Goal: Task Accomplishment & Management: Manage account settings

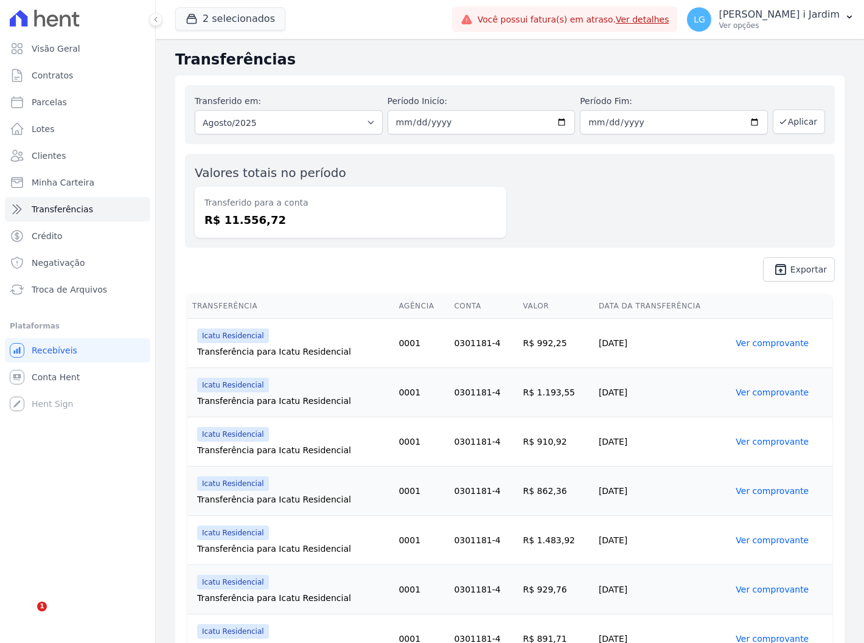
drag, startPoint x: 625, startPoint y: 200, endPoint x: 617, endPoint y: 196, distance: 9.3
click at [617, 196] on div "Valores totais no período Transferido para a conta R$ 11.556,72" at bounding box center [510, 201] width 650 height 94
click at [257, 10] on button "2 selecionados" at bounding box center [230, 18] width 110 height 23
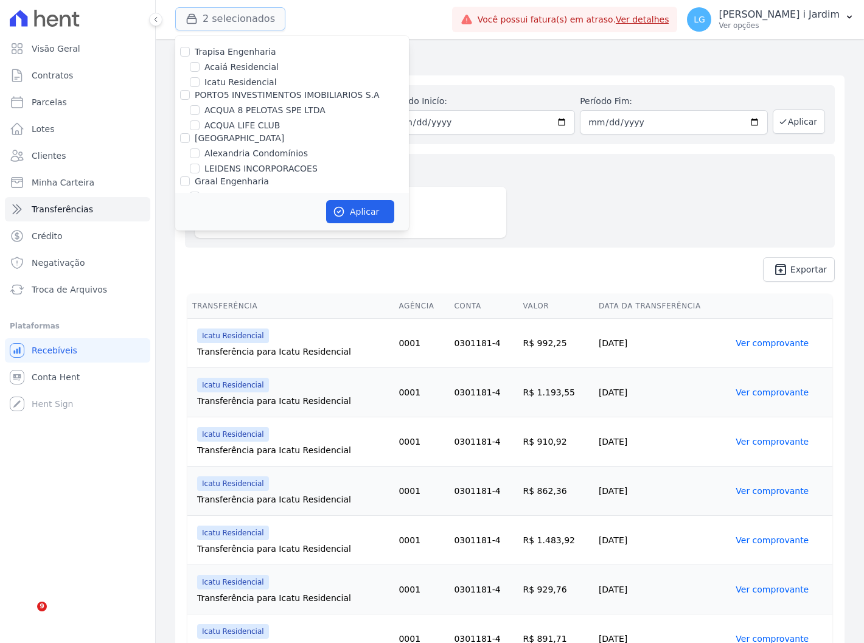
click at [241, 21] on button "2 selecionados" at bounding box center [230, 18] width 110 height 23
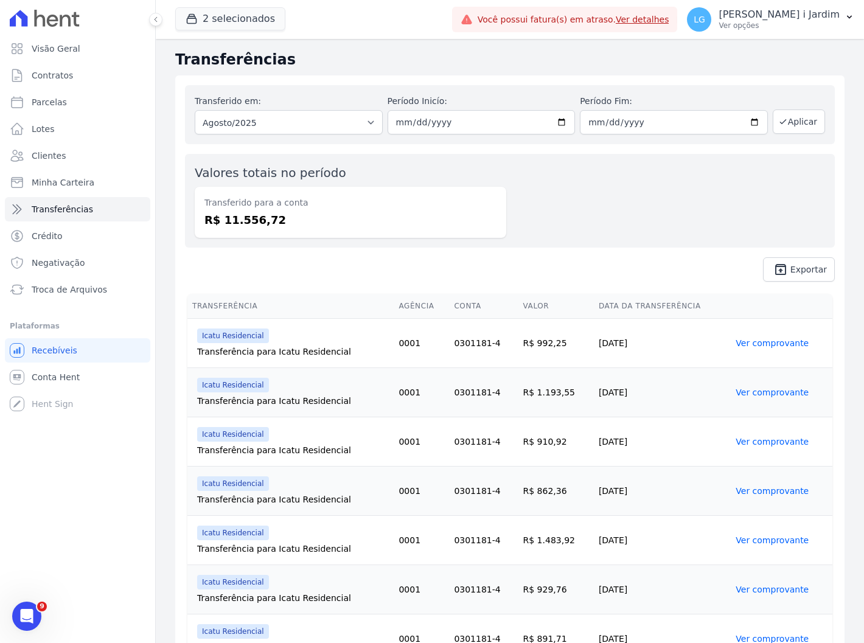
drag, startPoint x: 495, startPoint y: 196, endPoint x: 461, endPoint y: 207, distance: 35.8
click at [495, 196] on dt "Transferido para a conta" at bounding box center [350, 202] width 292 height 13
click at [218, 23] on button "2 selecionados" at bounding box center [230, 18] width 110 height 23
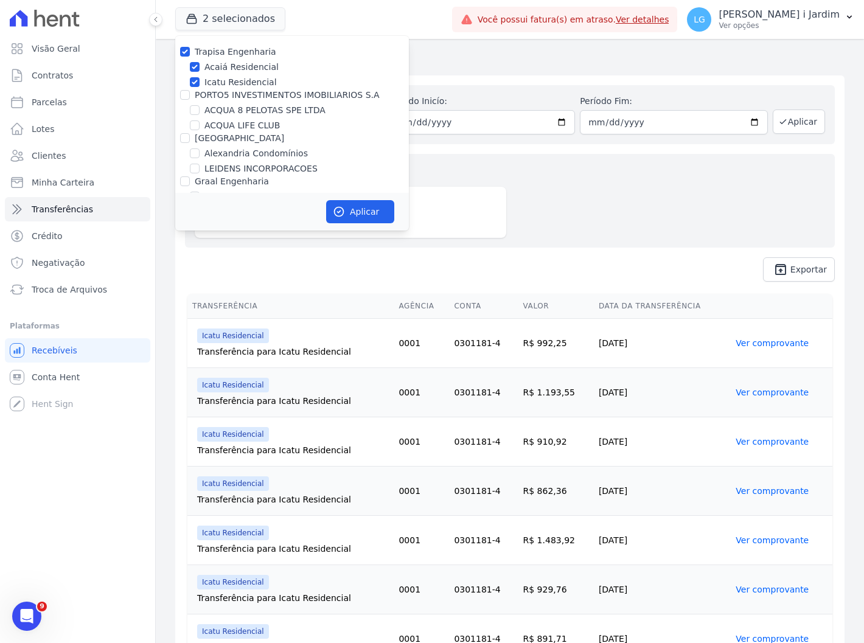
click at [223, 52] on label "Trapisa Engenharia" at bounding box center [236, 52] width 82 height 10
click at [190, 52] on input "Trapisa Engenharia" at bounding box center [185, 52] width 10 height 10
checkbox input "false"
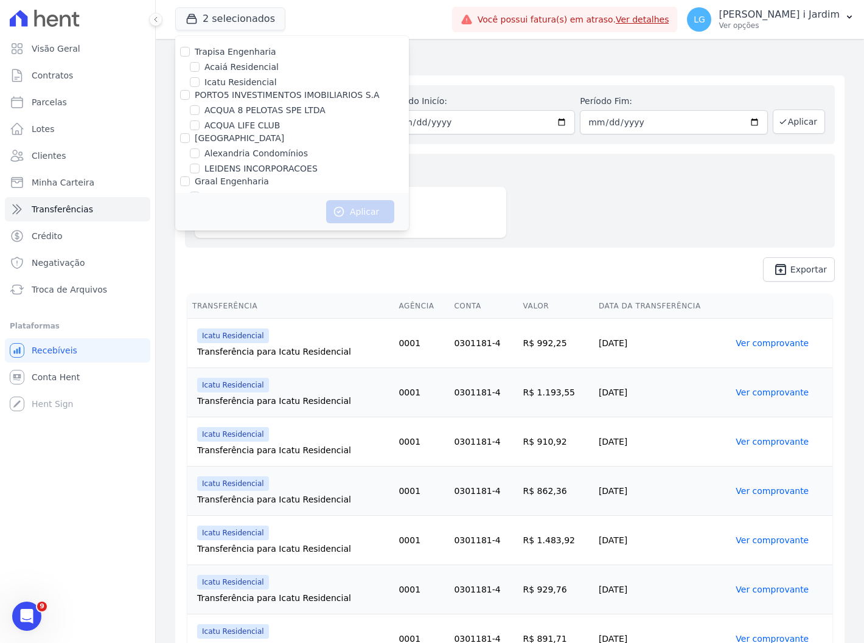
click at [243, 105] on label "ACQUA 8 PELOTAS SPE LTDA" at bounding box center [264, 110] width 121 height 13
click at [200, 105] on input "ACQUA 8 PELOTAS SPE LTDA" at bounding box center [195, 110] width 10 height 10
checkbox input "true"
click at [366, 212] on button "Aplicar" at bounding box center [360, 211] width 68 height 23
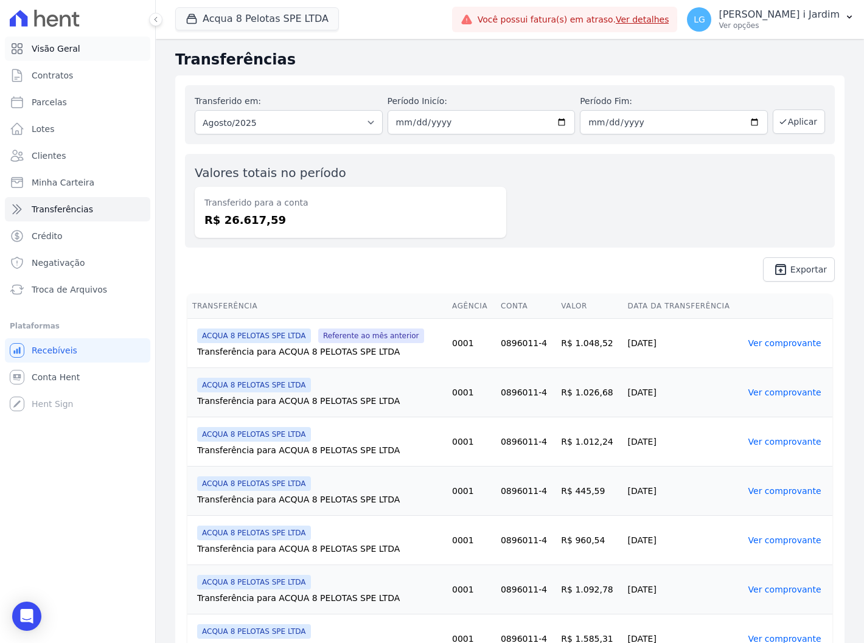
click at [100, 55] on link "Visão Geral" at bounding box center [77, 48] width 145 height 24
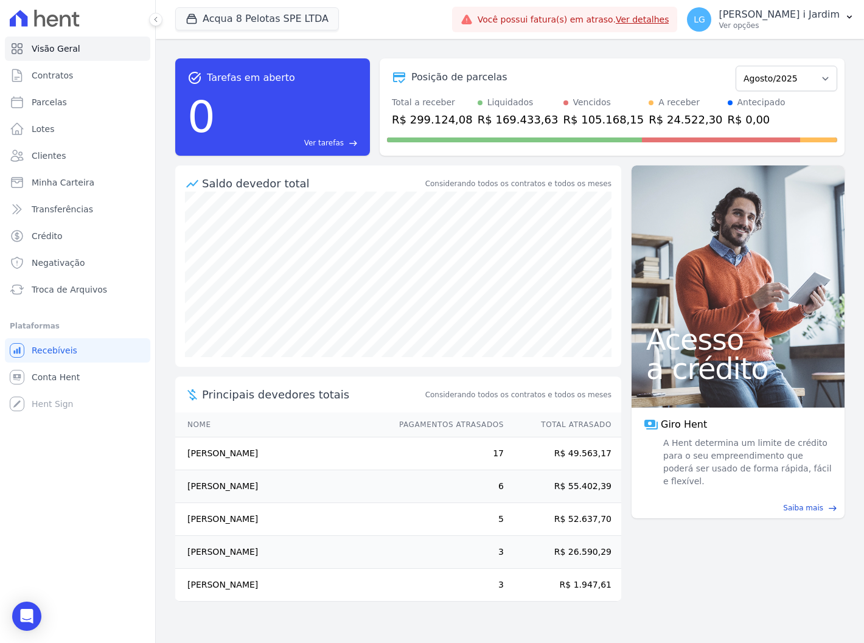
click at [491, 123] on div "R$ 169.433,63" at bounding box center [517, 119] width 81 height 16
click at [74, 376] on span "Conta Hent" at bounding box center [56, 377] width 48 height 12
click at [95, 207] on link "Transferências" at bounding box center [77, 209] width 145 height 24
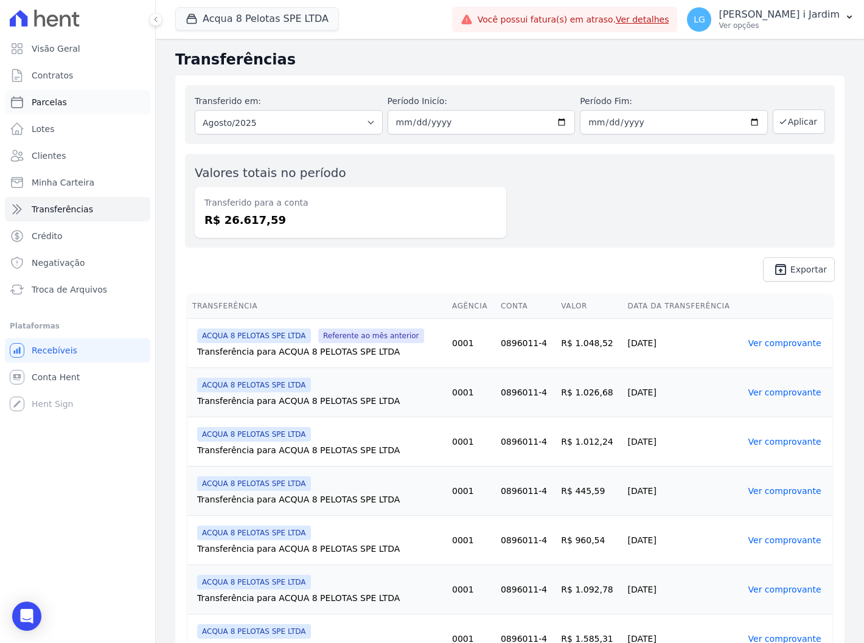
click at [95, 106] on link "Parcelas" at bounding box center [77, 102] width 145 height 24
select select
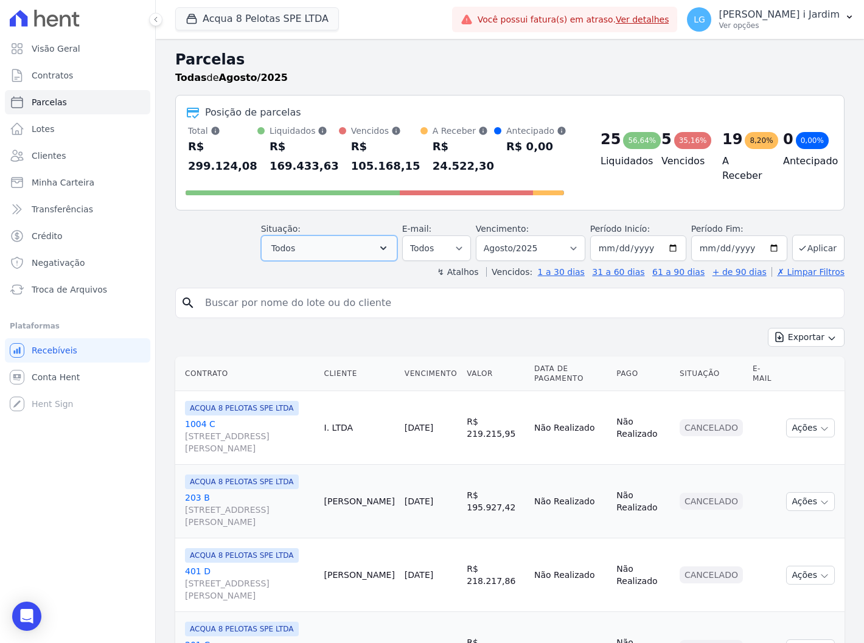
click at [345, 247] on button "Todos" at bounding box center [329, 248] width 136 height 26
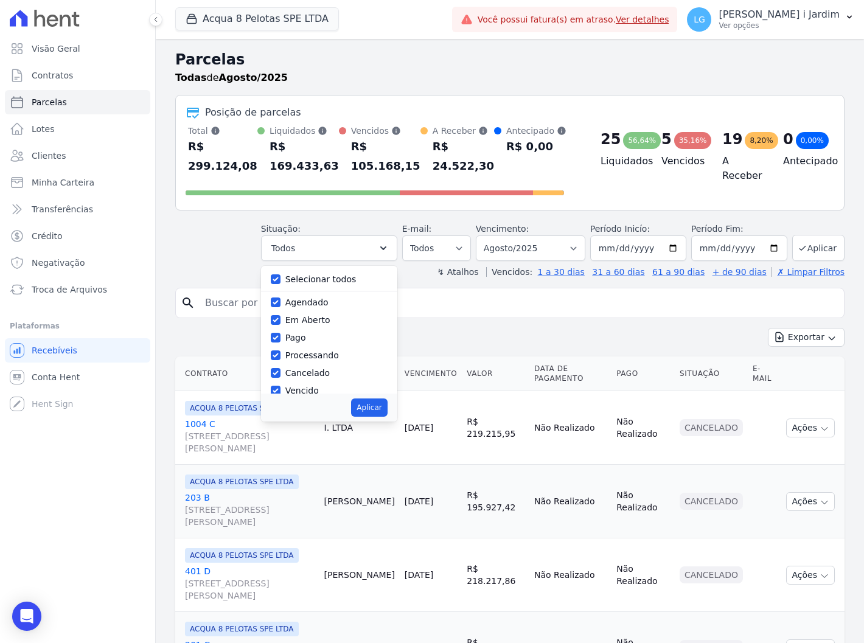
click at [324, 281] on label "Selecionar todos" at bounding box center [320, 279] width 71 height 10
click at [280, 275] on input "Selecionar todos" at bounding box center [276, 279] width 10 height 10
checkbox input "false"
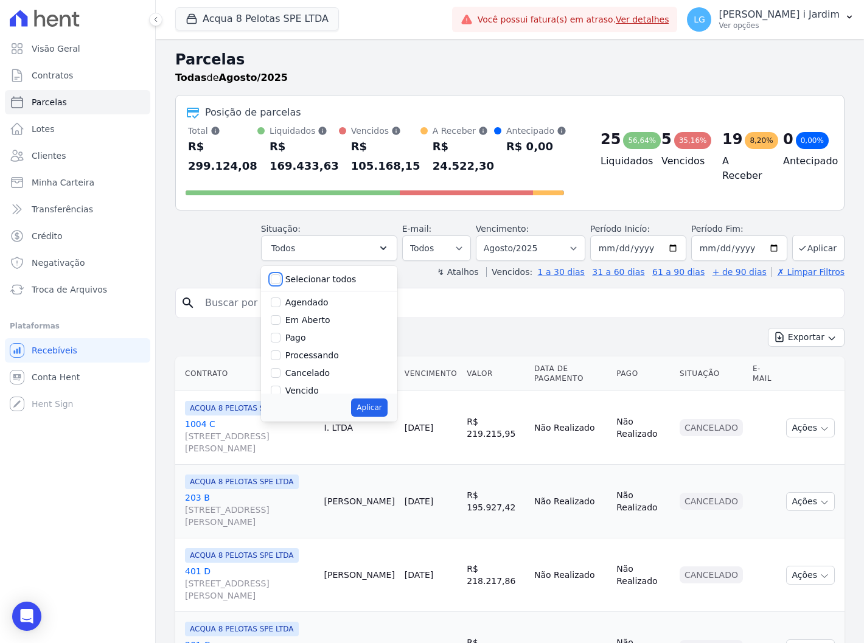
checkbox input "false"
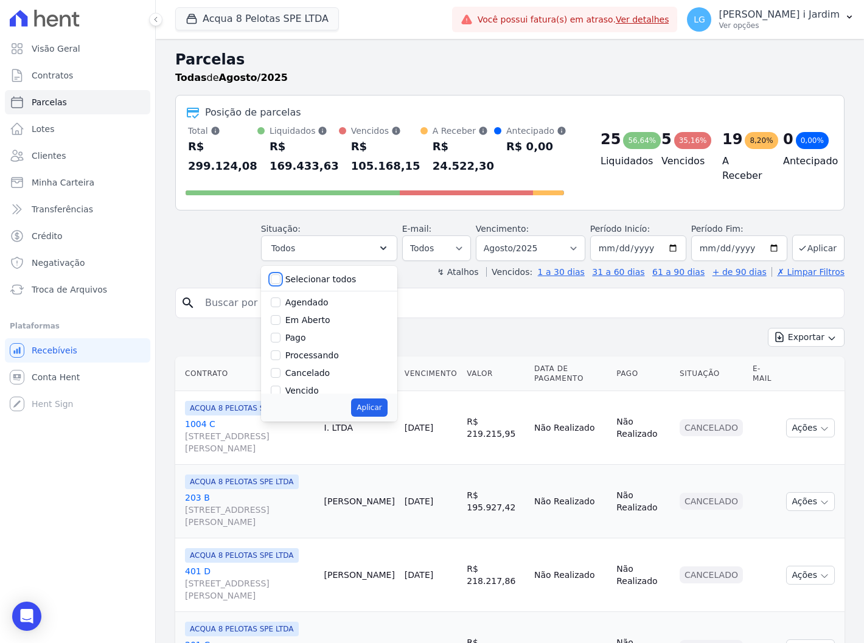
checkbox input "false"
click at [320, 375] on label "Pago por fora" at bounding box center [313, 376] width 57 height 10
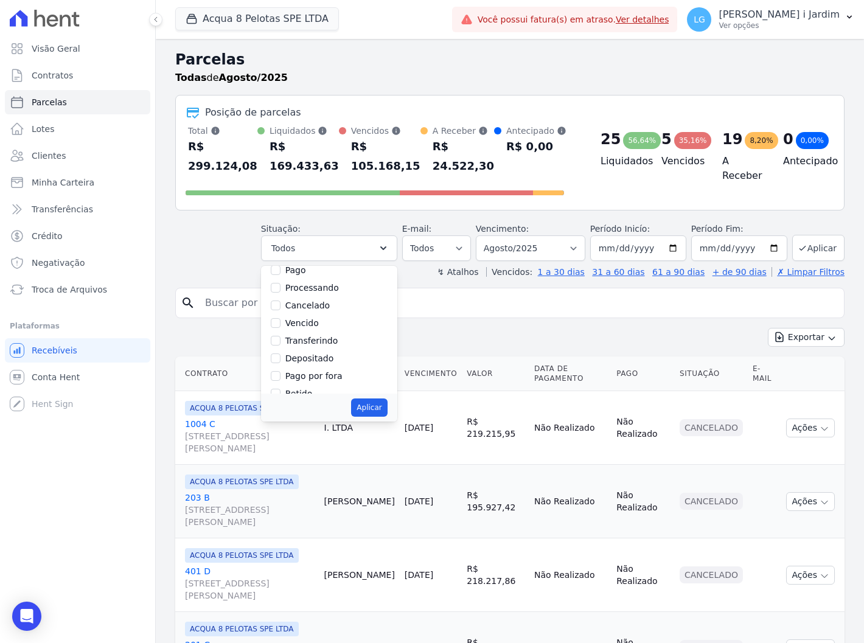
click at [280, 375] on input "Pago por fora" at bounding box center [276, 376] width 10 height 10
checkbox input "true"
click at [376, 412] on button "Aplicar" at bounding box center [369, 407] width 36 height 18
select select "paid_externally"
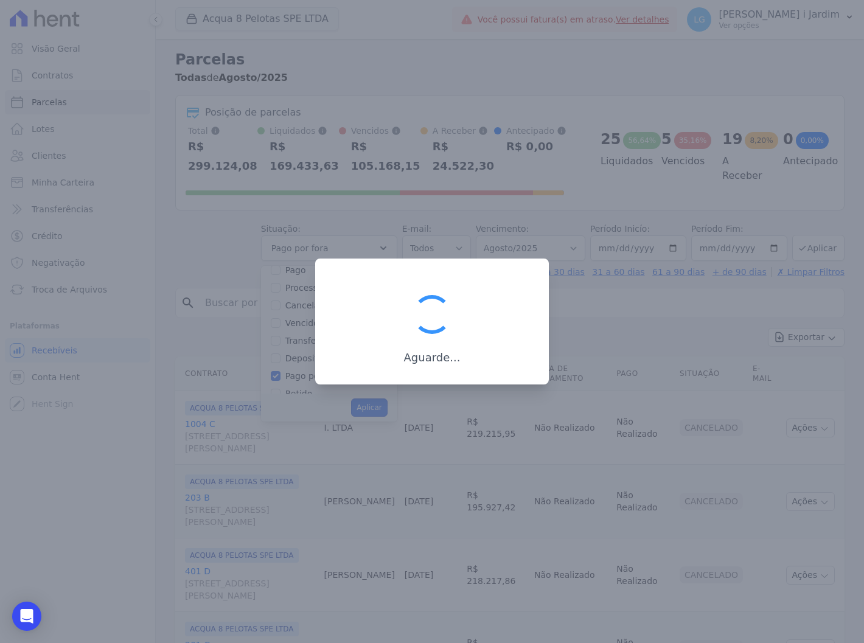
scroll to position [65, 0]
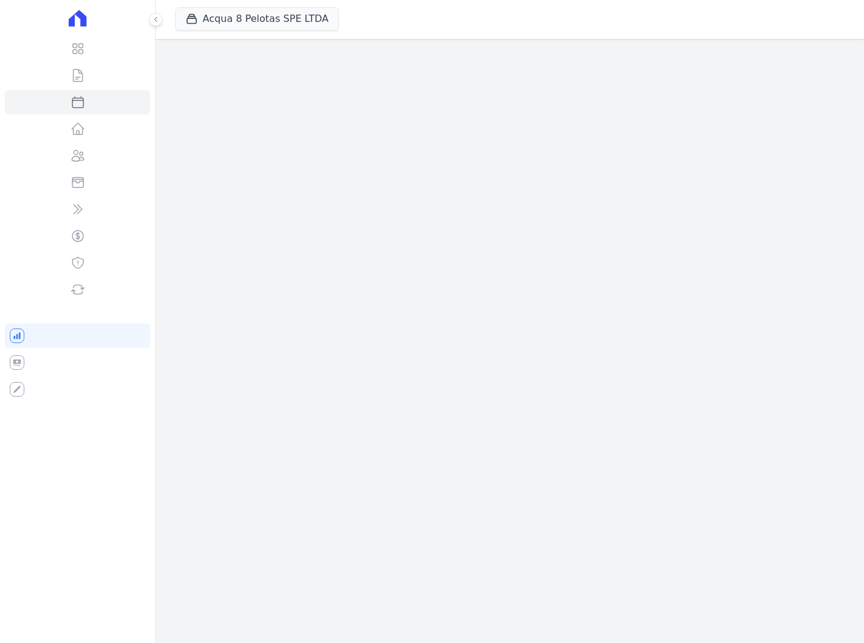
select select
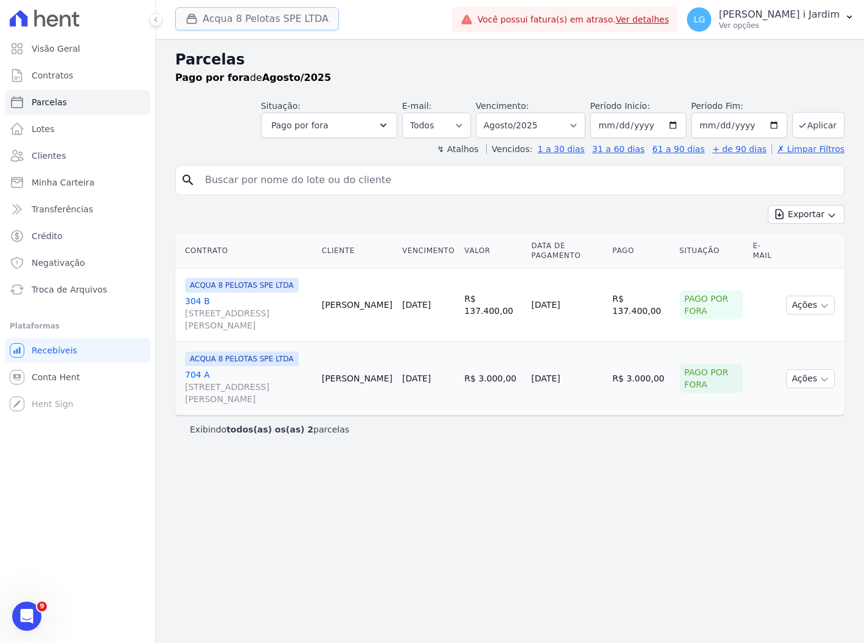
click at [264, 21] on button "Acqua 8 Pelotas SPE LTDA" at bounding box center [257, 18] width 164 height 23
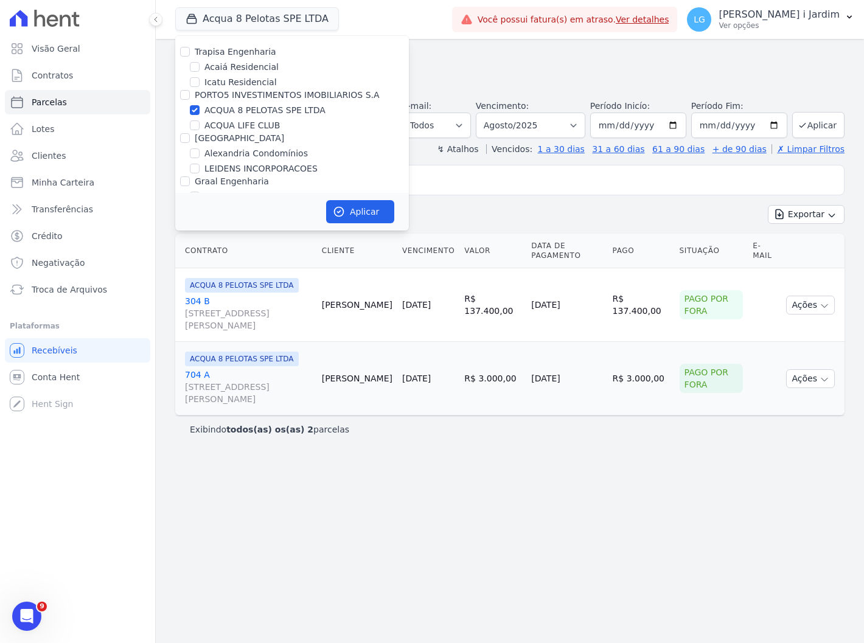
click at [543, 590] on div "Parcelas Pago por fora de Agosto/2025 Situação: Agendado Em Aberto Pago Process…" at bounding box center [510, 341] width 708 height 604
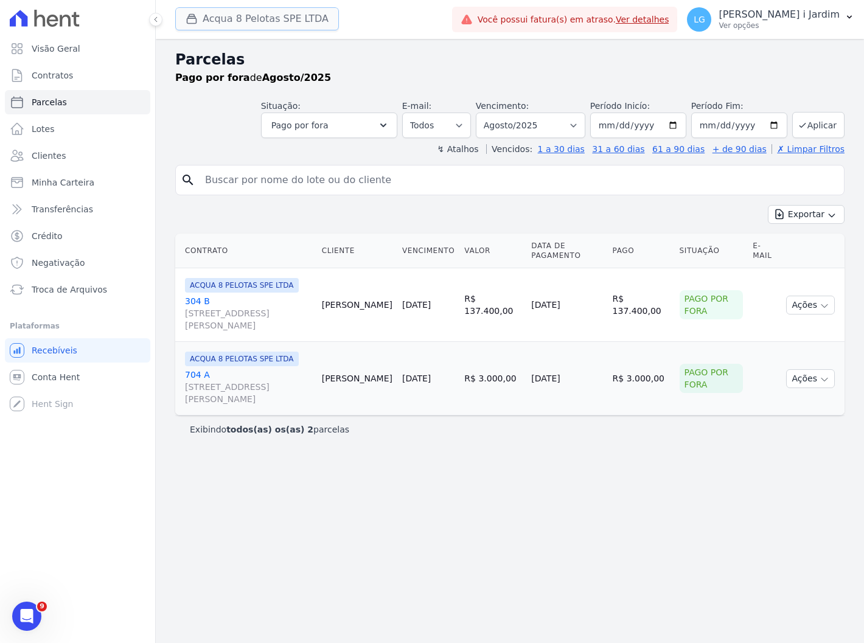
click at [280, 15] on button "Acqua 8 Pelotas SPE LTDA" at bounding box center [257, 18] width 164 height 23
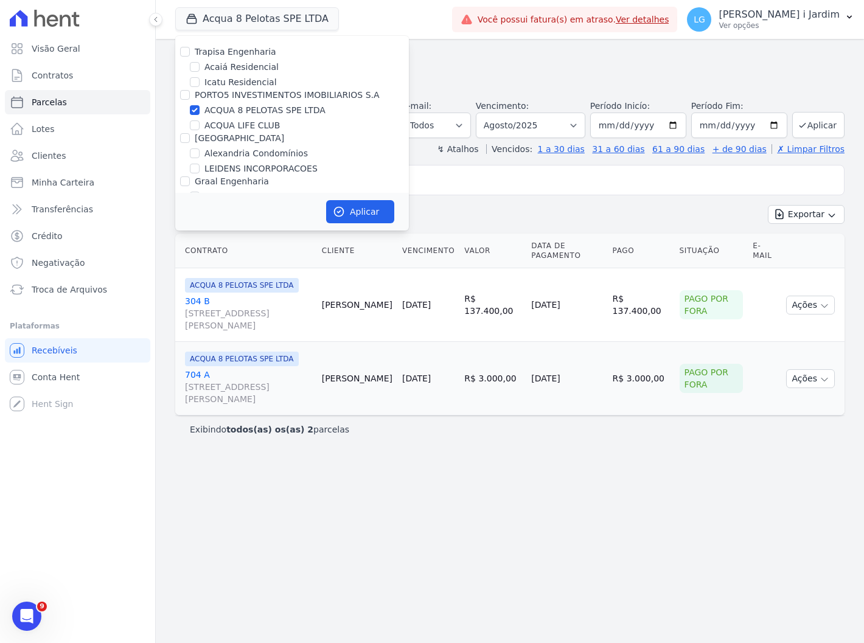
click at [271, 111] on label "ACQUA 8 PELOTAS SPE LTDA" at bounding box center [264, 110] width 121 height 13
click at [200, 111] on input "ACQUA 8 PELOTAS SPE LTDA" at bounding box center [195, 110] width 10 height 10
checkbox input "false"
click at [269, 122] on label "ACQUA LIFE CLUB" at bounding box center [241, 125] width 75 height 13
click at [200, 122] on input "ACQUA LIFE CLUB" at bounding box center [195, 125] width 10 height 10
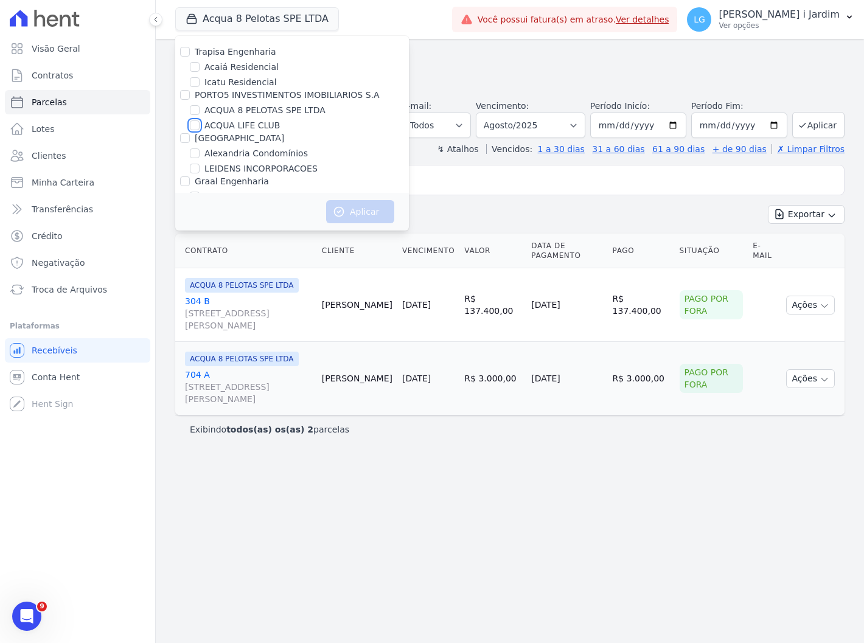
checkbox input "true"
click at [367, 215] on button "Aplicar" at bounding box center [360, 211] width 68 height 23
select select
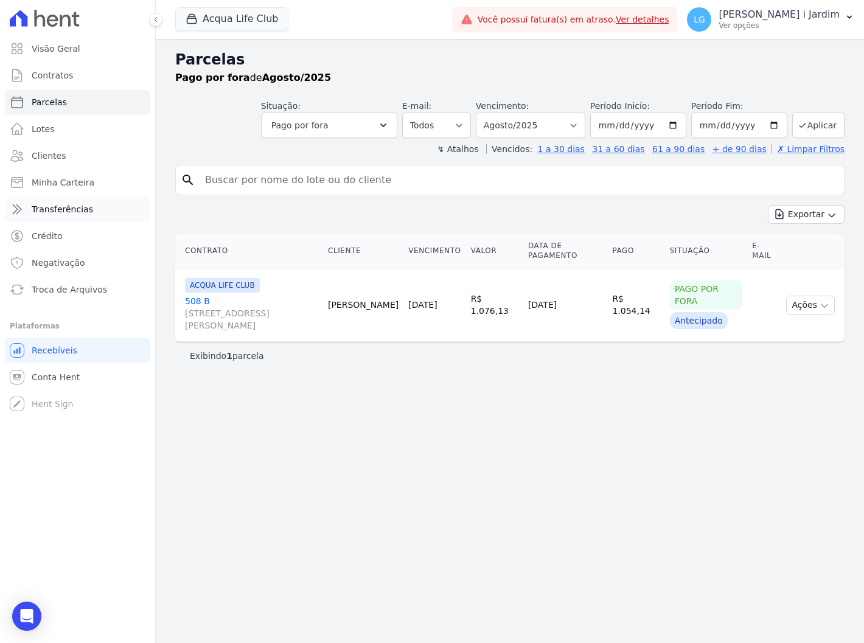
click at [73, 211] on span "Transferências" at bounding box center [62, 209] width 61 height 12
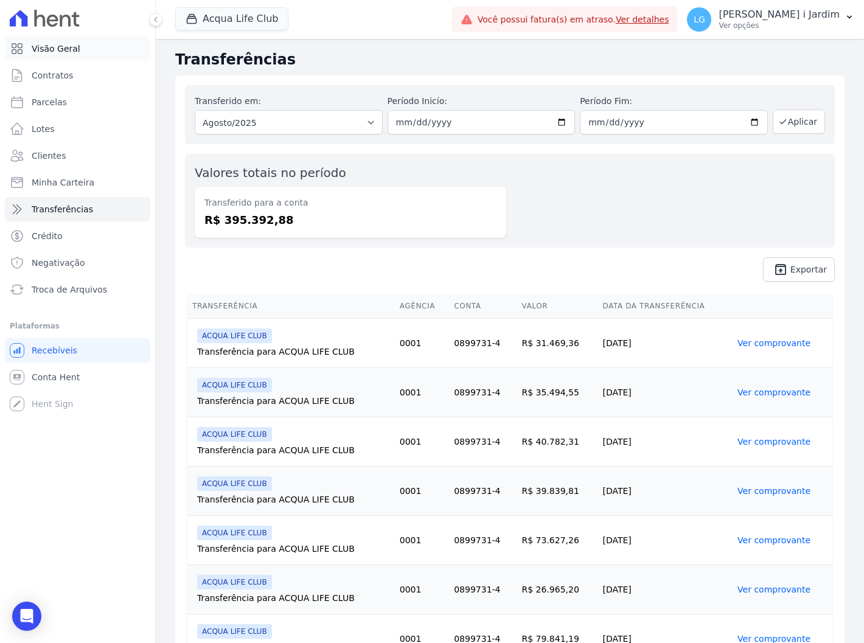
click at [103, 50] on link "Visão Geral" at bounding box center [77, 48] width 145 height 24
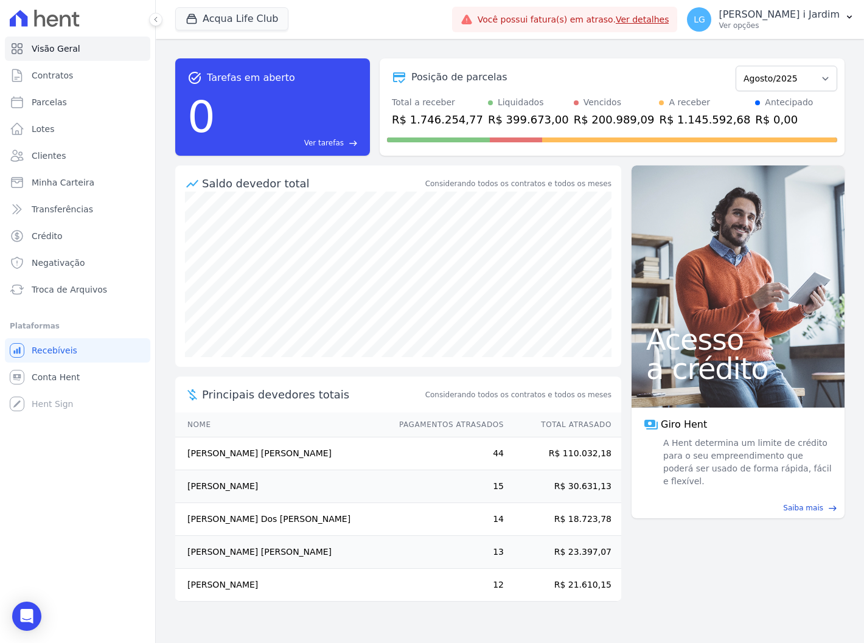
click at [499, 120] on div "R$ 399.673,00" at bounding box center [528, 119] width 81 height 16
click at [102, 387] on p "Você não possui Hent Sign ativado. Para saber mais, fale com a equipe Hent." at bounding box center [140, 406] width 135 height 38
click at [104, 384] on div "Você não possui Hent Sign ativado. Para saber mais, fale com a equipe Hent." at bounding box center [140, 406] width 151 height 49
click at [106, 375] on link "Conta Hent" at bounding box center [77, 377] width 145 height 24
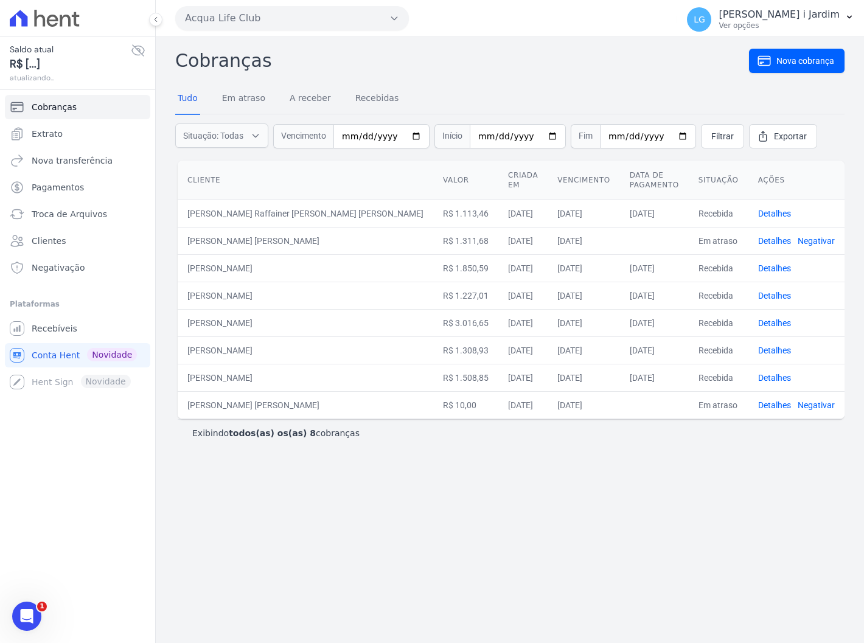
click at [137, 45] on icon at bounding box center [138, 50] width 15 height 15
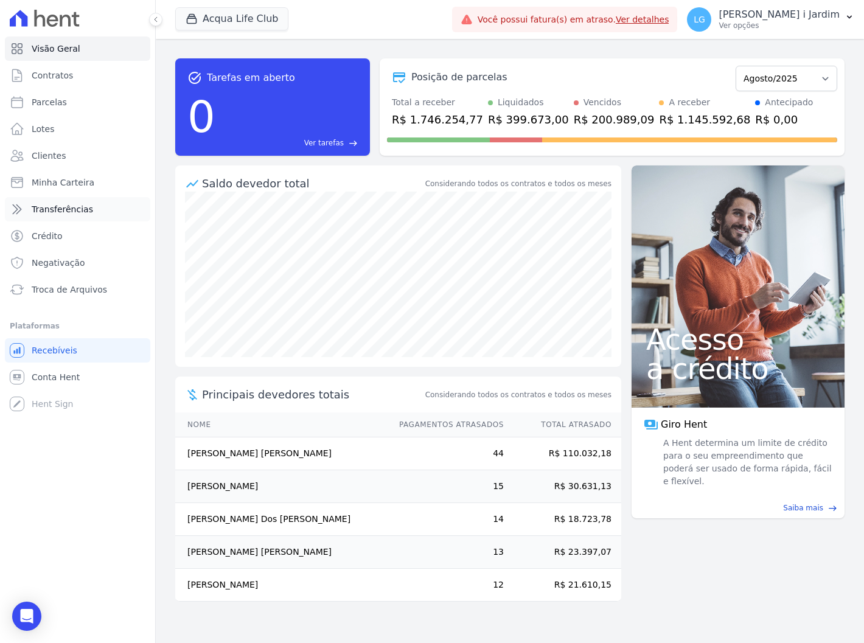
click at [102, 216] on link "Transferências" at bounding box center [77, 209] width 145 height 24
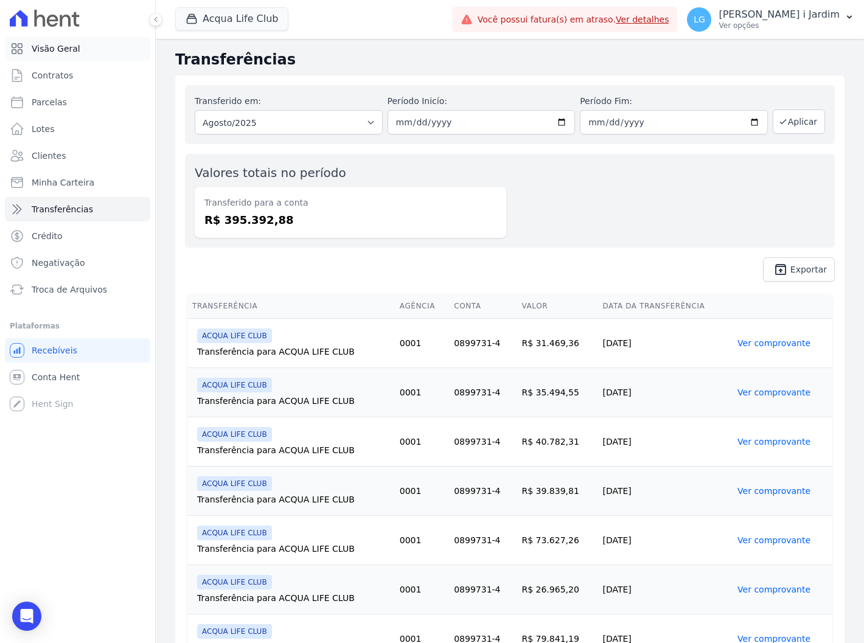
click at [58, 40] on link "Visão Geral" at bounding box center [77, 48] width 145 height 24
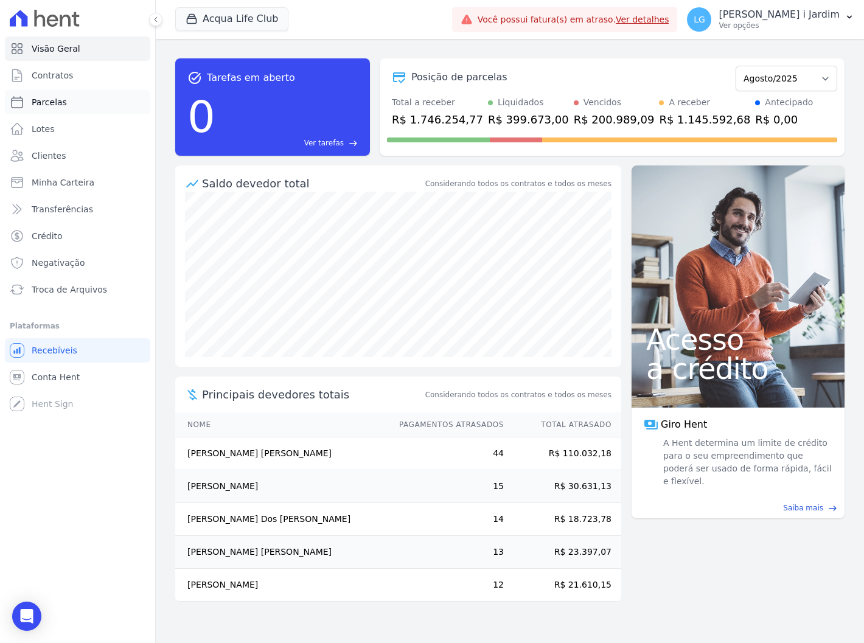
click at [47, 102] on span "Parcelas" at bounding box center [49, 102] width 35 height 12
select select
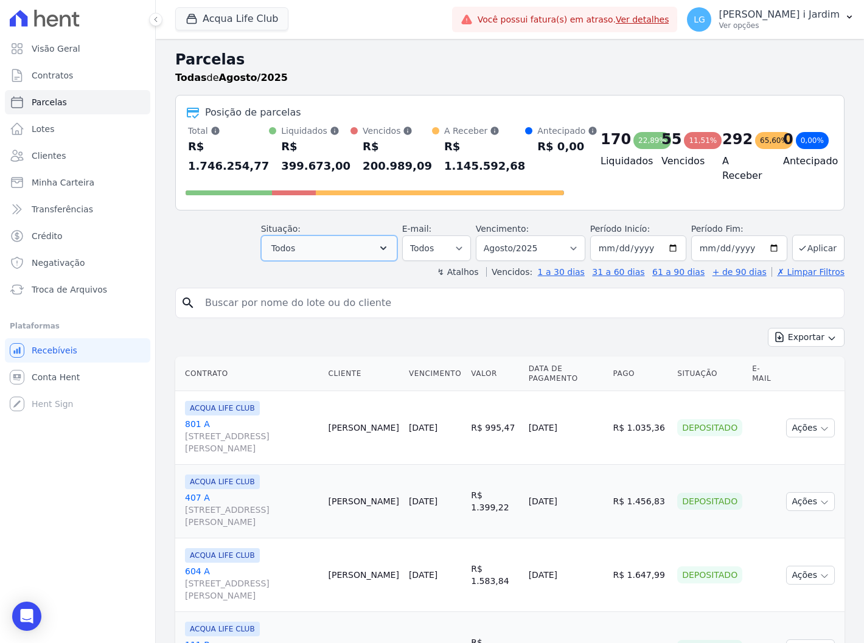
click at [320, 253] on button "Todos" at bounding box center [329, 248] width 136 height 26
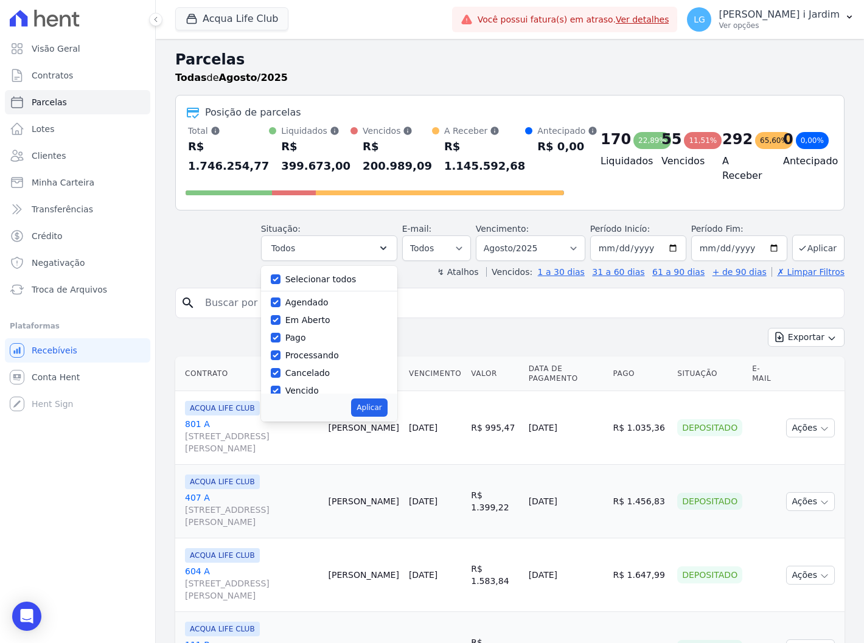
click at [314, 280] on label "Selecionar todos" at bounding box center [320, 279] width 71 height 10
click at [280, 280] on input "Selecionar todos" at bounding box center [276, 279] width 10 height 10
checkbox input "false"
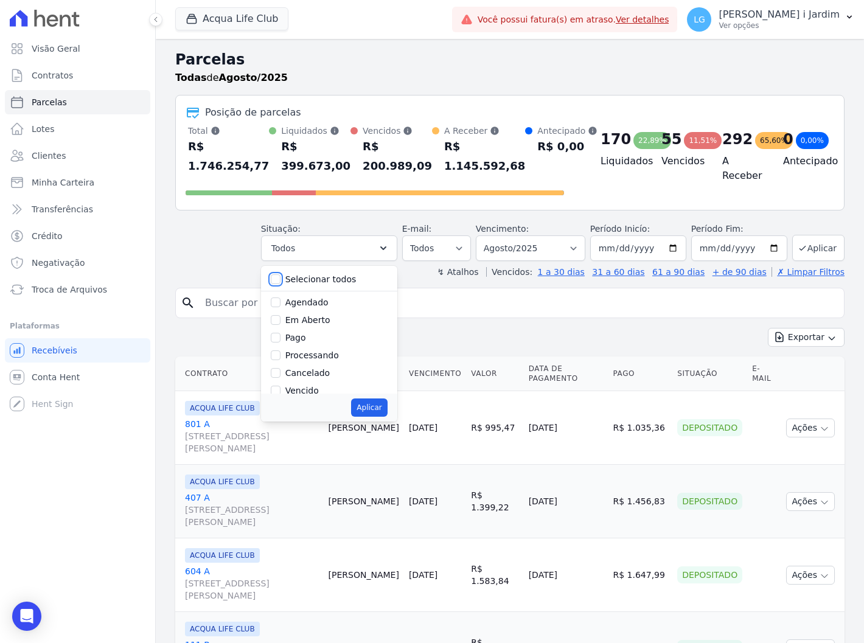
checkbox input "false"
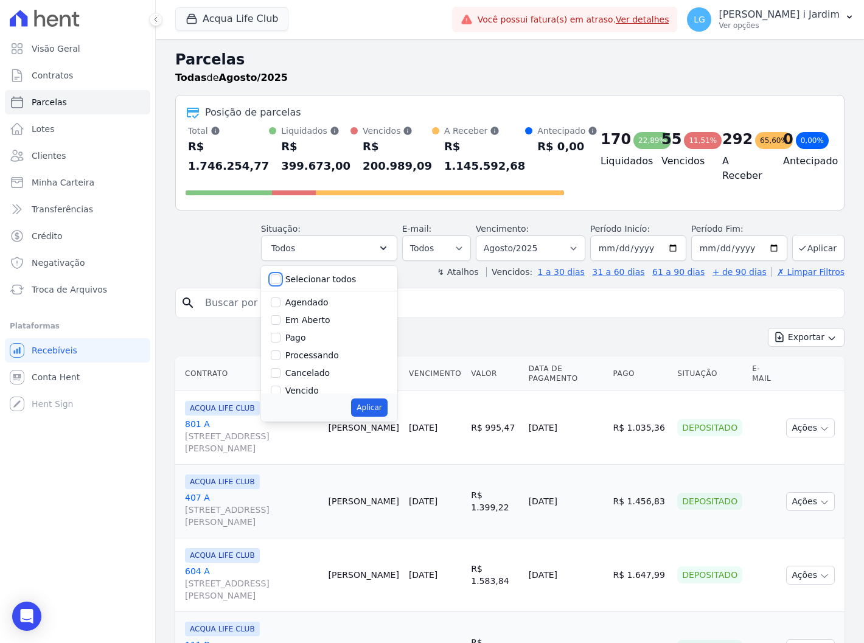
checkbox input "false"
click at [311, 317] on label "Em Aberto" at bounding box center [307, 320] width 45 height 10
click at [280, 317] on input "Em Aberto" at bounding box center [276, 320] width 10 height 10
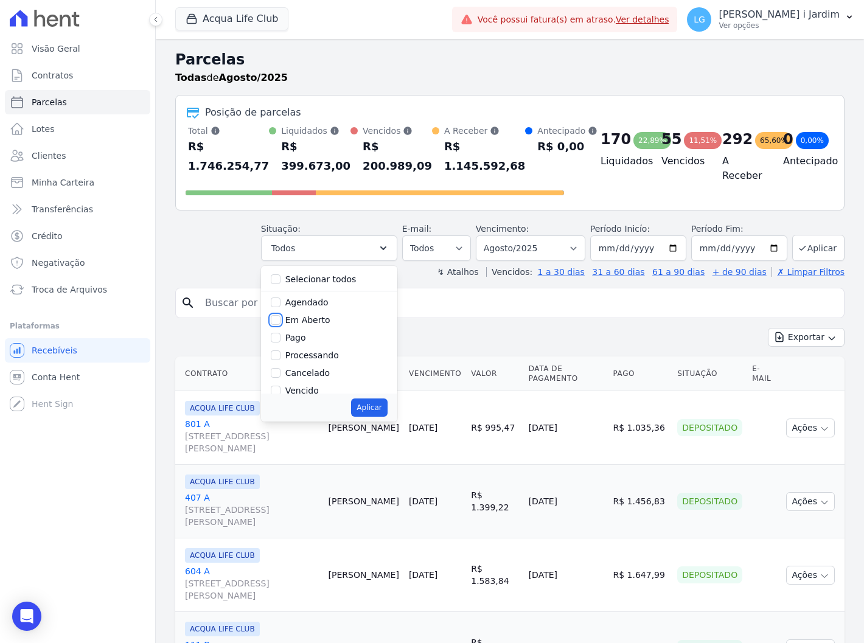
checkbox input "true"
drag, startPoint x: 369, startPoint y: 417, endPoint x: 377, endPoint y: 410, distance: 10.4
click at [370, 417] on div "Aplicar" at bounding box center [329, 408] width 136 height 28
click at [381, 404] on button "Aplicar" at bounding box center [369, 407] width 36 height 18
select select "pending"
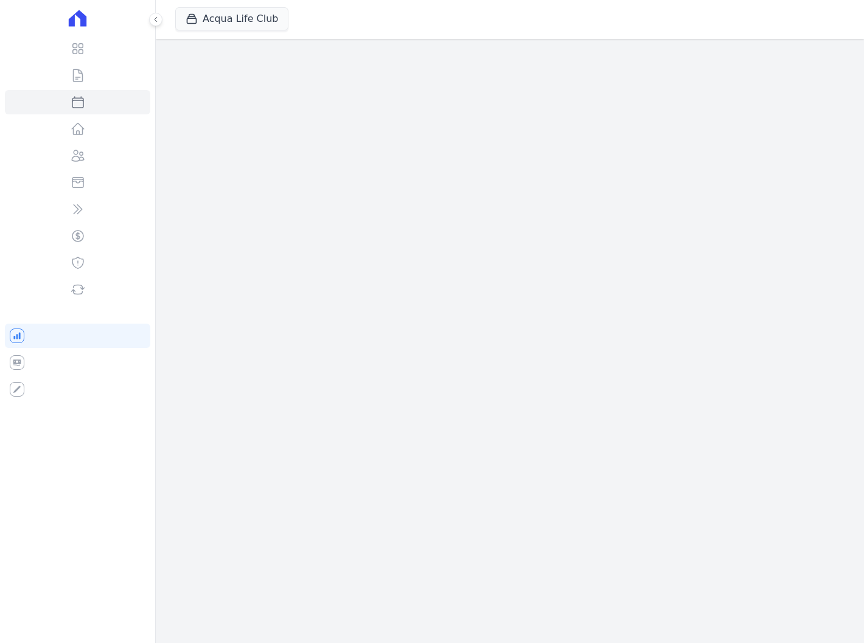
select select
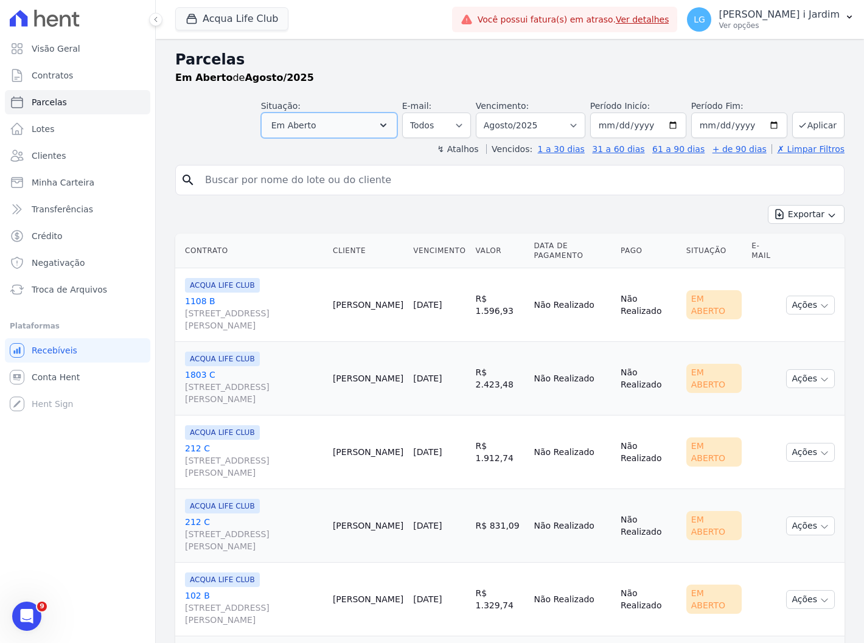
click at [343, 122] on button "Em Aberto" at bounding box center [329, 126] width 136 height 26
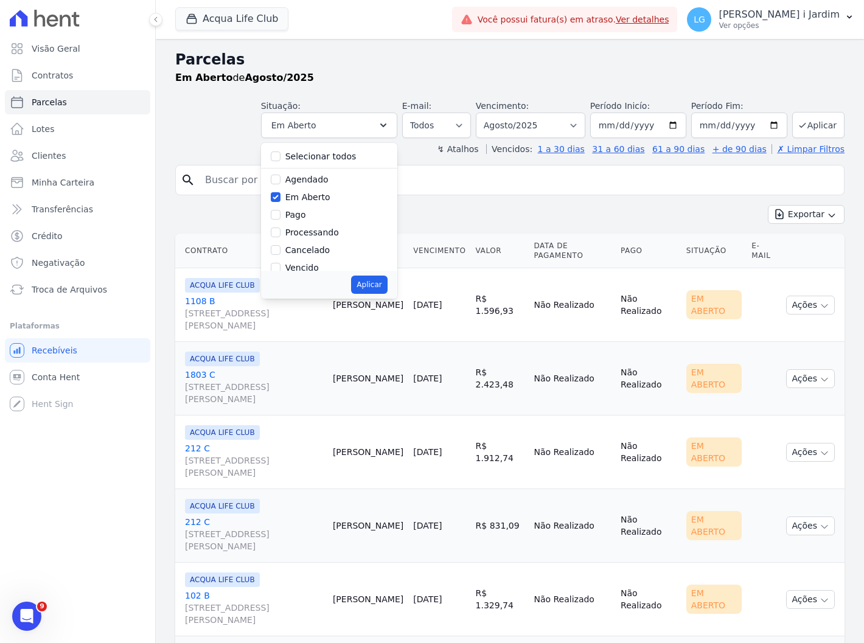
click at [314, 196] on label "Em Aberto" at bounding box center [307, 197] width 45 height 10
click at [280, 196] on input "Em Aberto" at bounding box center [276, 197] width 10 height 10
checkbox input "false"
drag, startPoint x: 305, startPoint y: 176, endPoint x: 327, endPoint y: 207, distance: 37.1
click at [305, 177] on label "Agendado" at bounding box center [306, 180] width 43 height 10
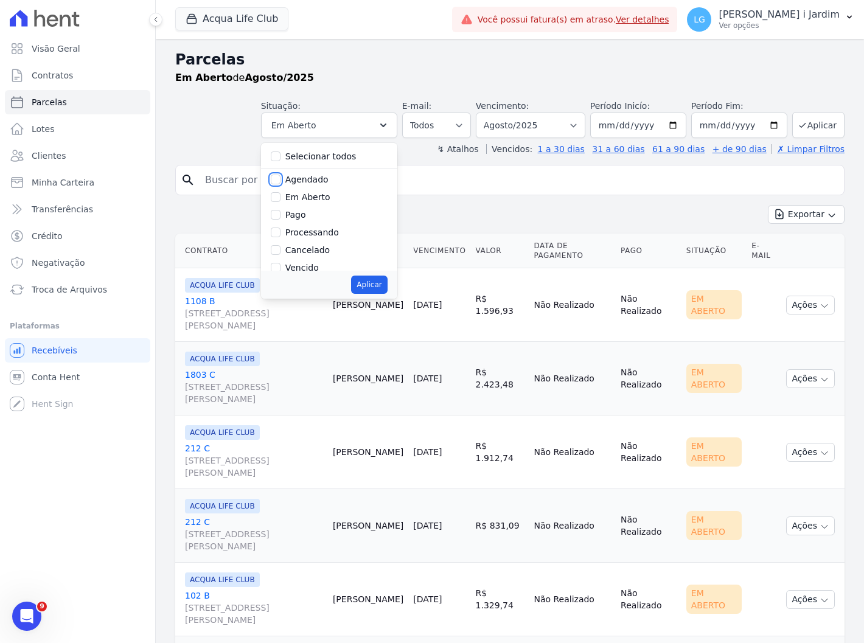
click at [280, 177] on input "Agendado" at bounding box center [276, 180] width 10 height 10
checkbox input "true"
click at [378, 289] on button "Aplicar" at bounding box center [369, 285] width 36 height 18
select select "scheduled"
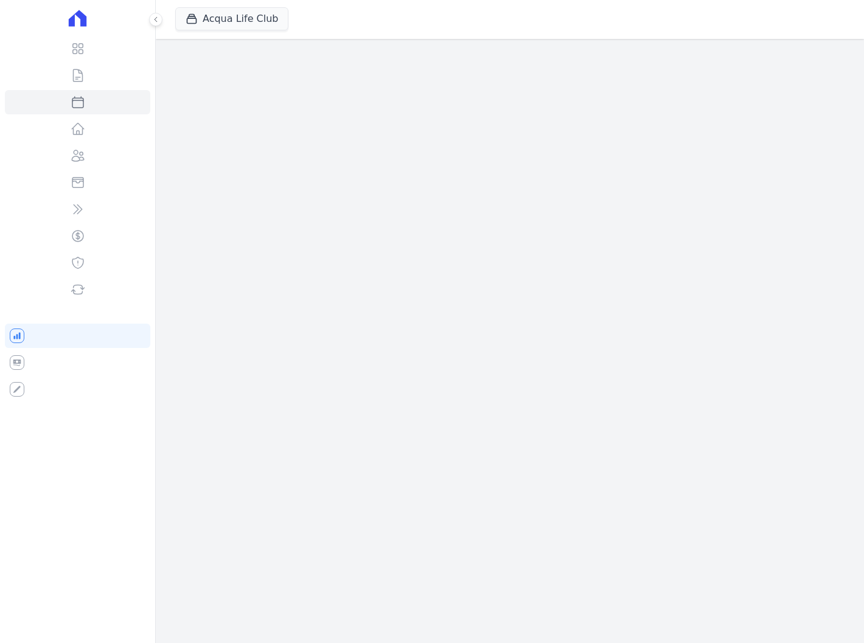
select select
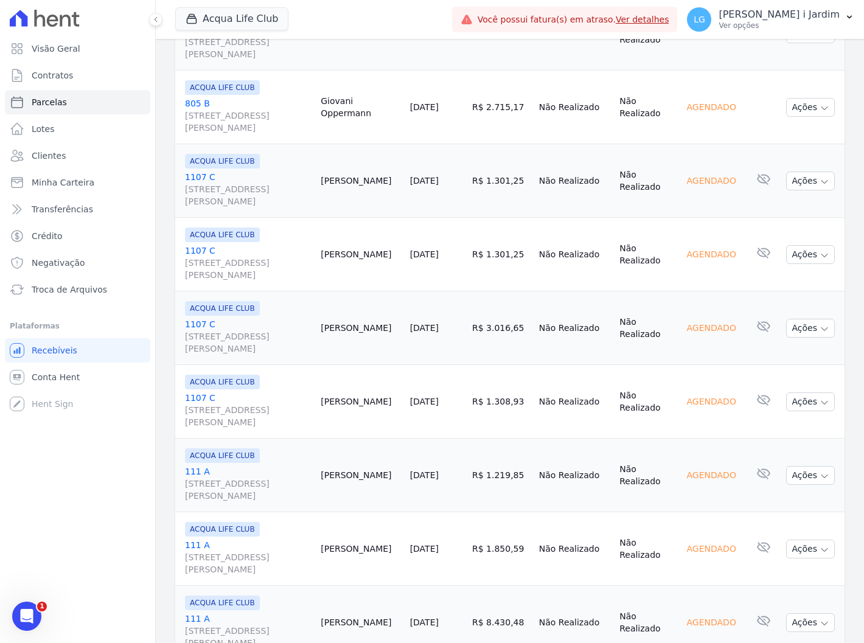
scroll to position [1519, 0]
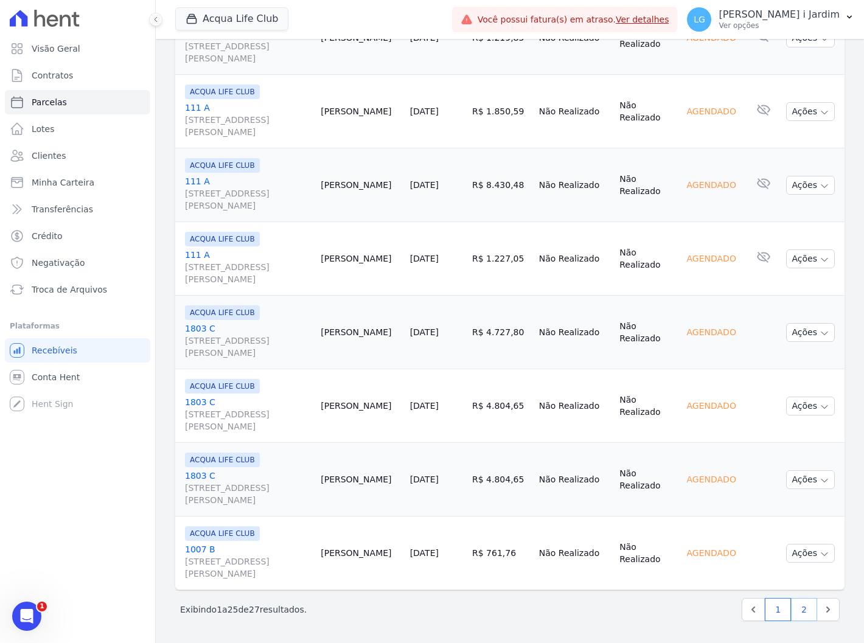
click at [797, 616] on link "2" at bounding box center [804, 609] width 26 height 23
select select
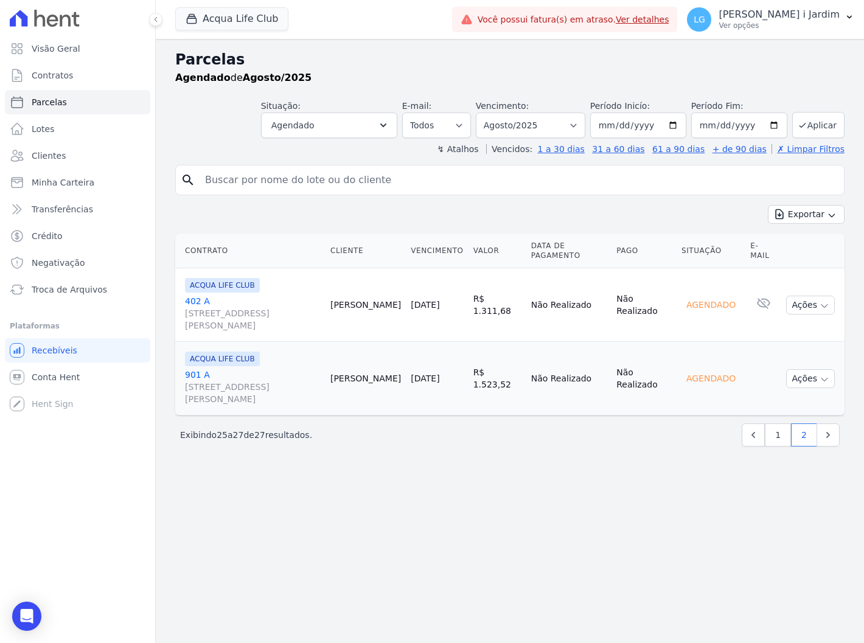
click at [228, 132] on div "Situação: Agendado Em Aberto Pago Processando Cancelado Vencido Transferindo De…" at bounding box center [509, 116] width 669 height 43
click at [102, 215] on link "Transferências" at bounding box center [77, 209] width 145 height 24
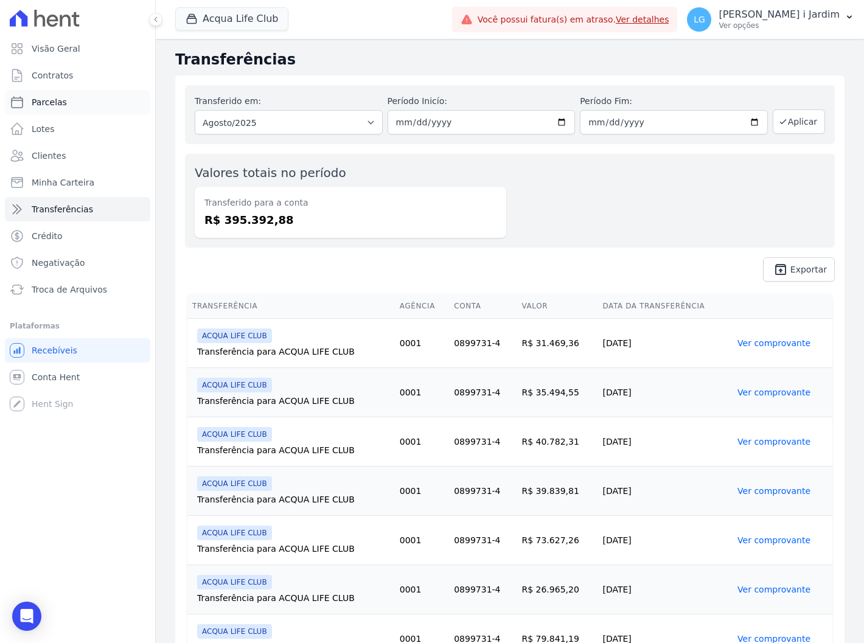
click at [111, 93] on link "Parcelas" at bounding box center [77, 102] width 145 height 24
select select
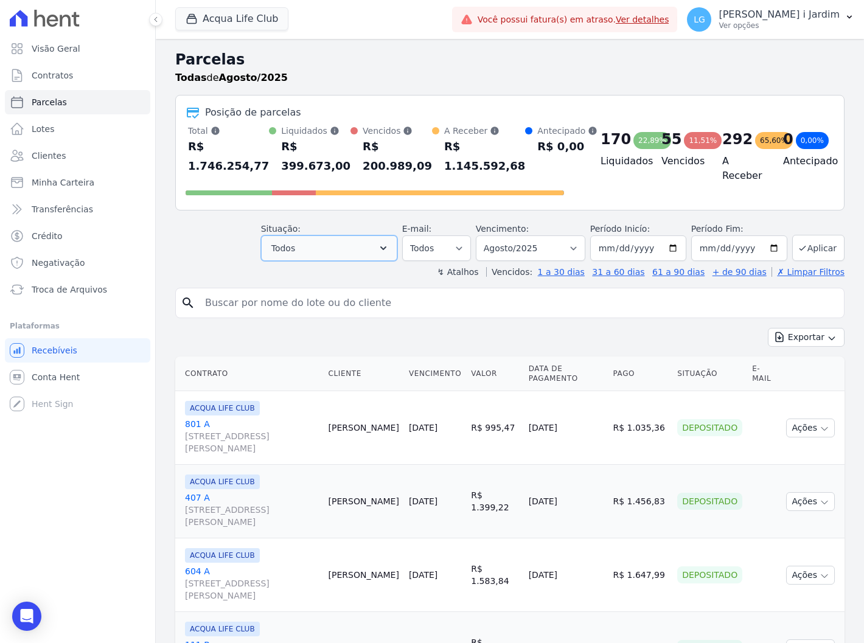
click at [371, 251] on button "Todos" at bounding box center [329, 248] width 136 height 26
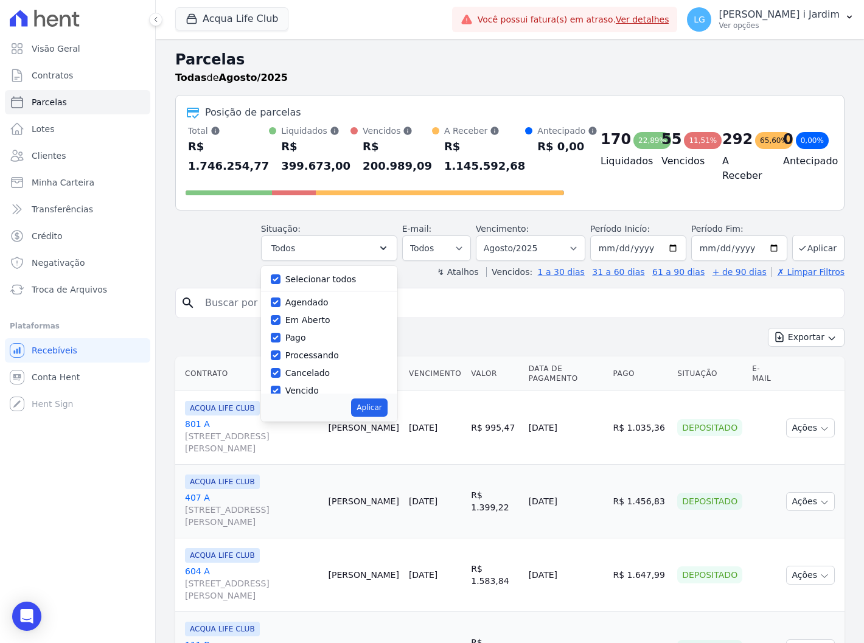
click at [345, 277] on label "Selecionar todos" at bounding box center [320, 279] width 71 height 10
click at [280, 277] on input "Selecionar todos" at bounding box center [276, 279] width 10 height 10
checkbox input "false"
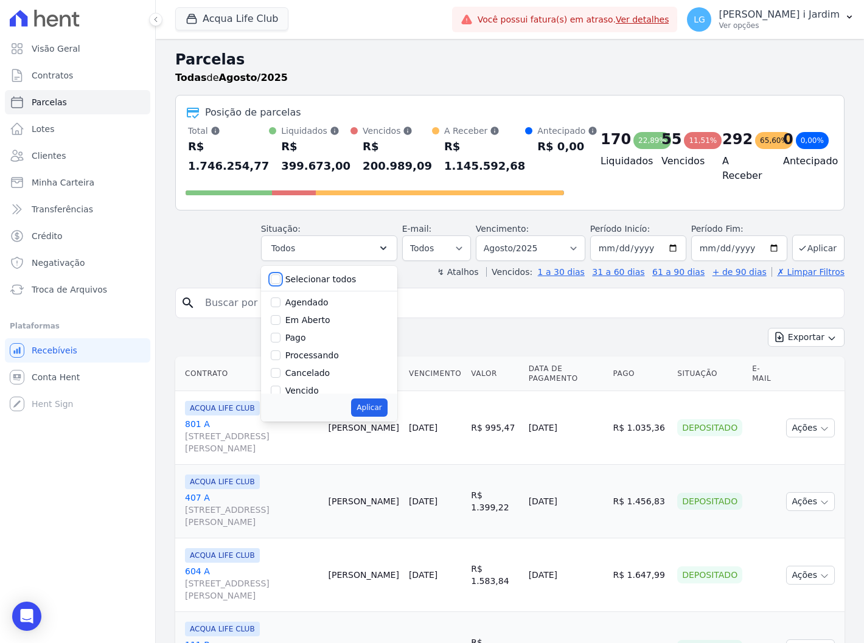
checkbox input "false"
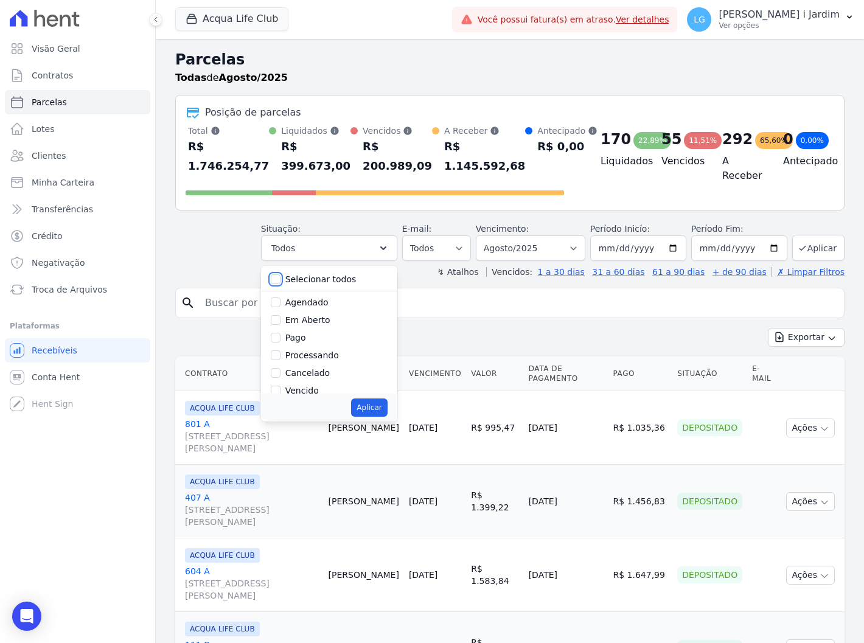
checkbox input "false"
click at [319, 318] on label "Em Aberto" at bounding box center [307, 320] width 45 height 10
click at [280, 318] on input "Em Aberto" at bounding box center [276, 320] width 10 height 10
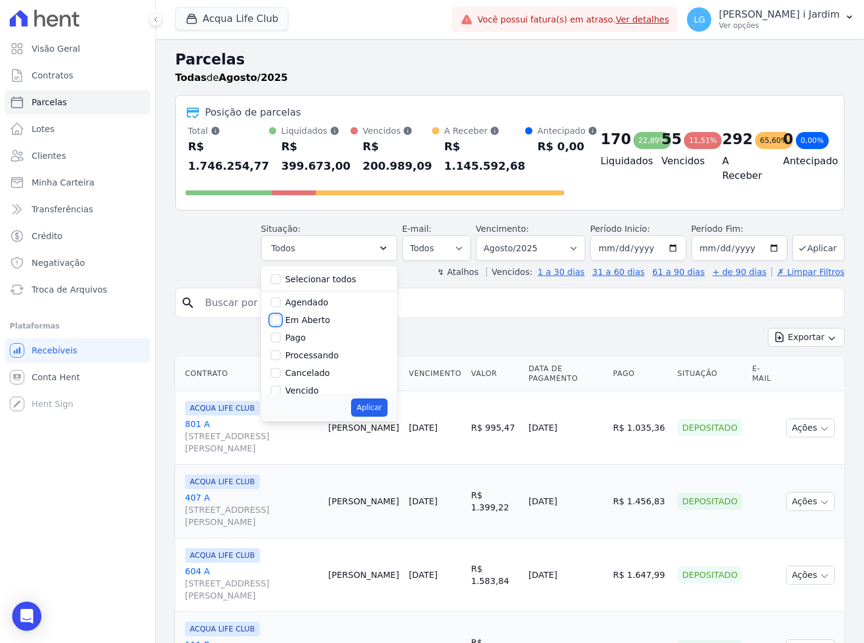
checkbox input "true"
click at [368, 409] on button "Aplicar" at bounding box center [369, 407] width 36 height 18
select select "pending"
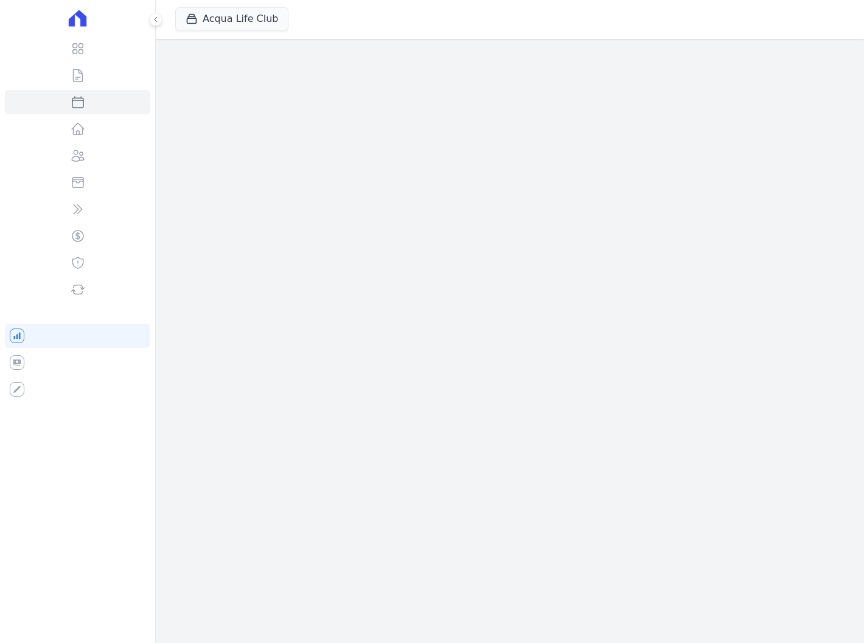
select select
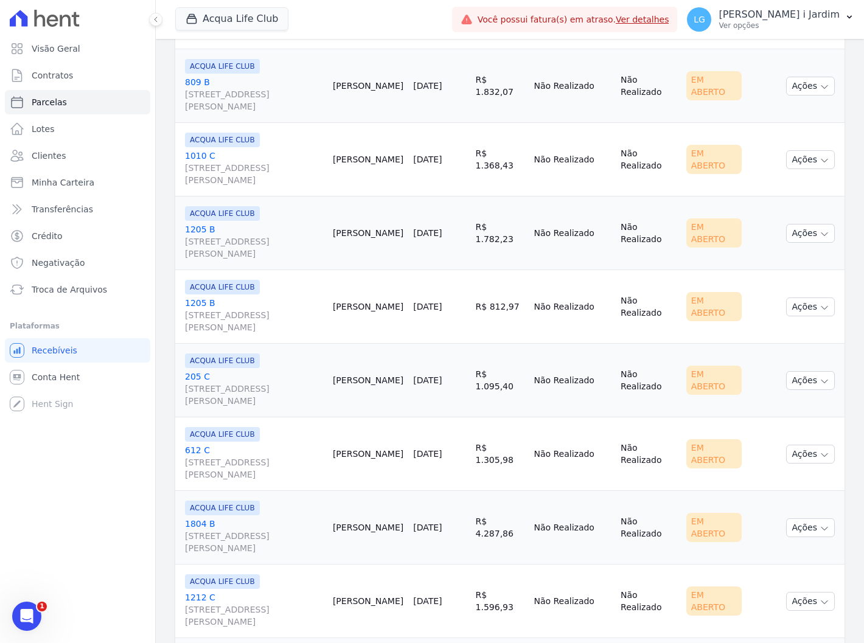
scroll to position [1519, 0]
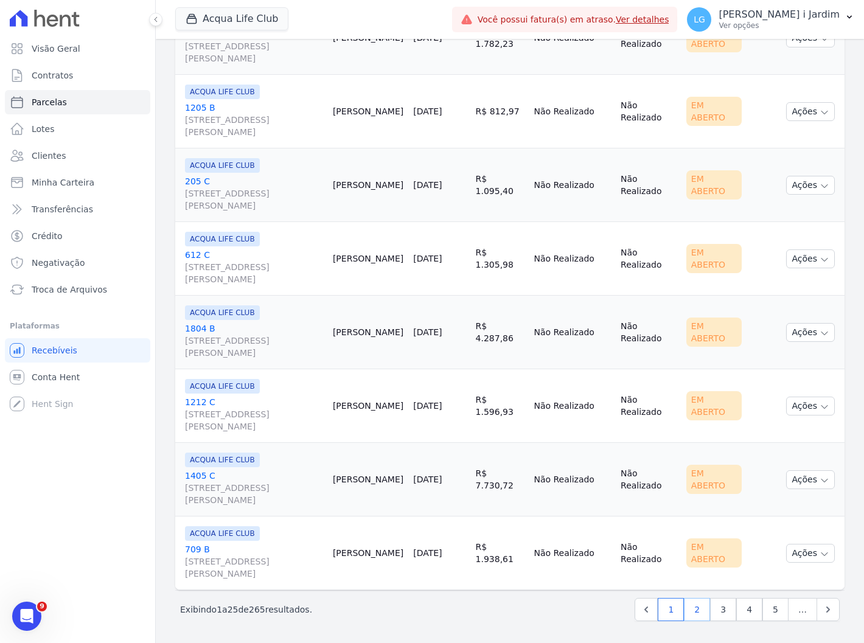
click at [696, 611] on link "2" at bounding box center [697, 609] width 26 height 23
select select
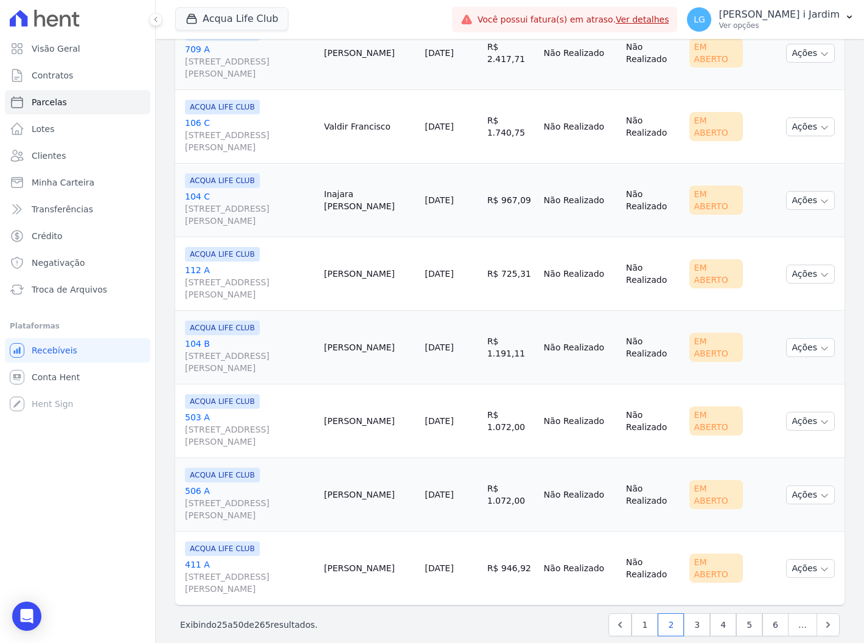
scroll to position [1519, 0]
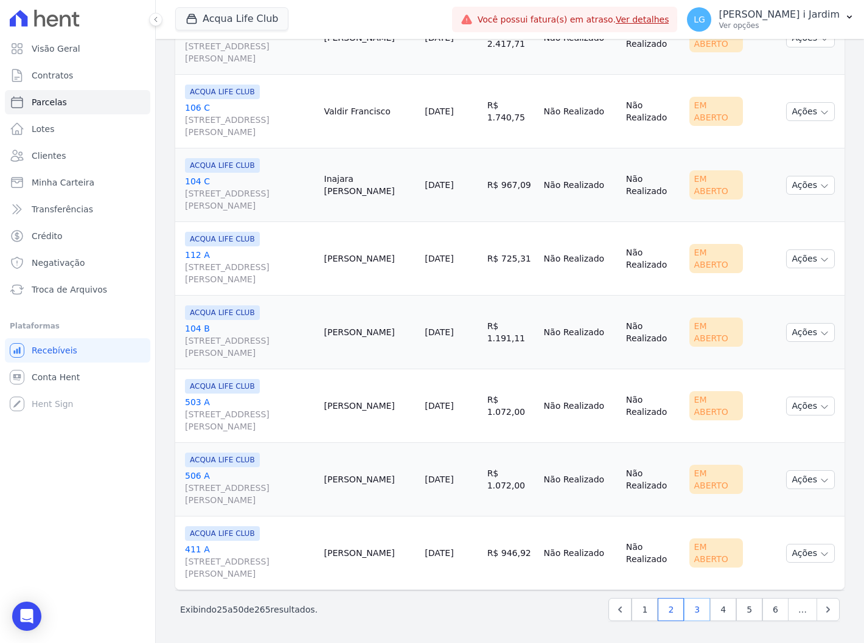
click at [688, 609] on link "3" at bounding box center [697, 609] width 26 height 23
select select
